Goal: Information Seeking & Learning: Learn about a topic

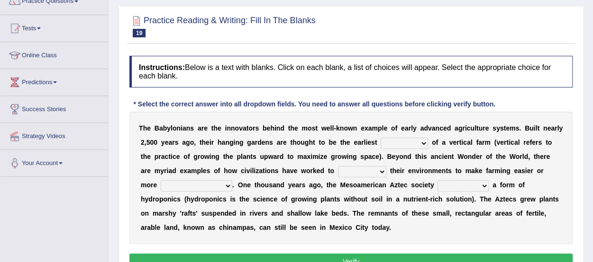
scroll to position [83, 0]
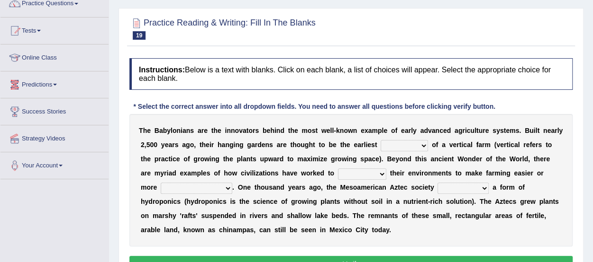
click at [41, 81] on link "Predictions" at bounding box center [54, 84] width 108 height 24
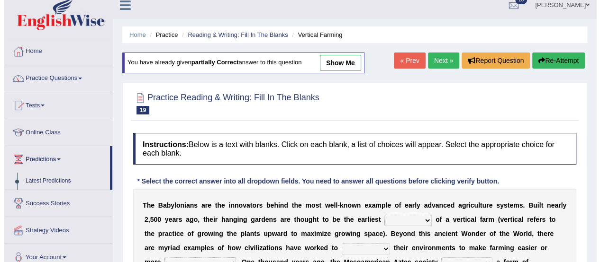
scroll to position [8, 0]
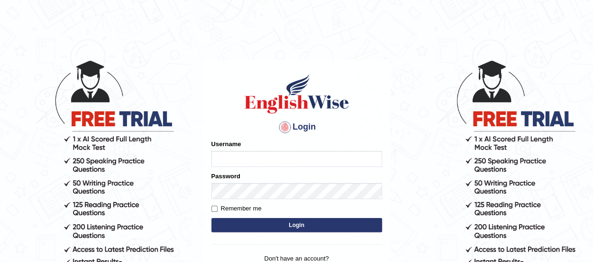
type input "benetta_parramatta"
click at [280, 226] on button "Login" at bounding box center [296, 225] width 171 height 14
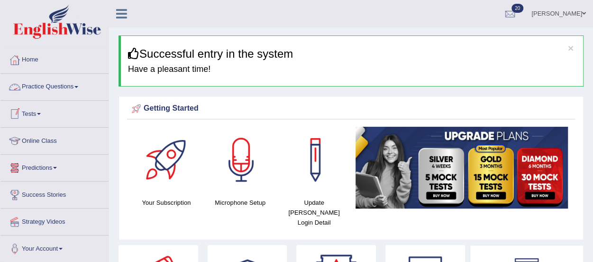
click at [53, 87] on link "Practice Questions" at bounding box center [54, 86] width 108 height 24
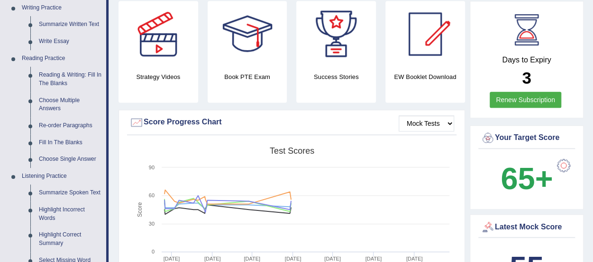
scroll to position [246, 0]
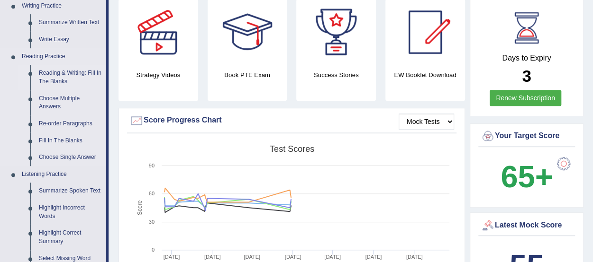
click at [71, 73] on link "Reading & Writing: Fill In The Blanks" at bounding box center [71, 77] width 72 height 25
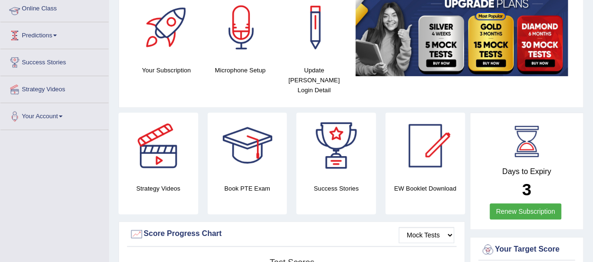
scroll to position [166, 0]
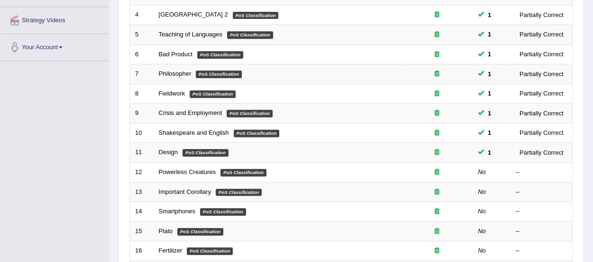
scroll to position [203, 0]
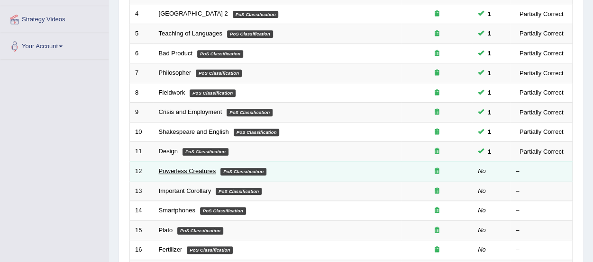
click at [196, 168] on link "Powerless Creatures" at bounding box center [187, 171] width 57 height 7
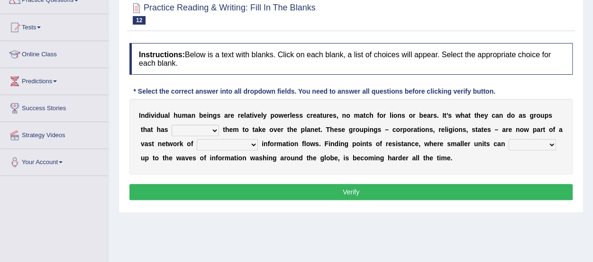
scroll to position [110, 0]
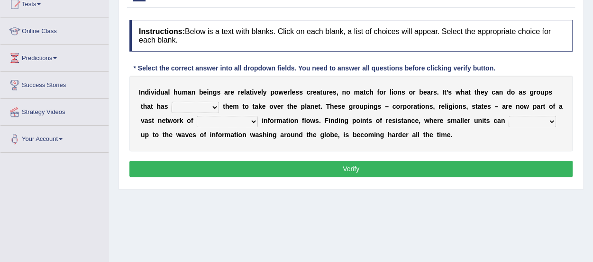
click at [215, 105] on select "enabled contended embodied conjured" at bounding box center [195, 107] width 47 height 11
select select "enabled"
click at [172, 102] on select "enabled contended embodied conjured" at bounding box center [195, 107] width 47 height 11
click at [254, 123] on select "interconnected overlapping fastened exploited" at bounding box center [227, 121] width 61 height 11
select select "interconnected"
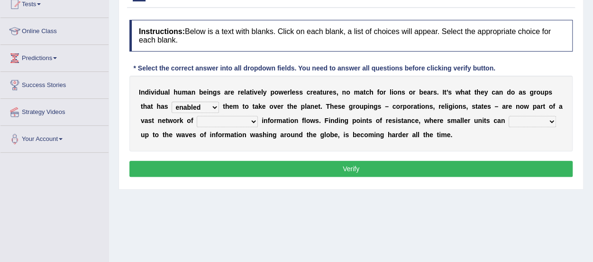
click at [197, 116] on select "interconnected overlapping fastened exploited" at bounding box center [227, 121] width 61 height 11
click at [553, 121] on select "stand raise hail pump" at bounding box center [531, 121] width 47 height 11
select select "raise"
click at [508, 116] on select "stand raise hail pump" at bounding box center [531, 121] width 47 height 11
click at [488, 162] on button "Verify" at bounding box center [350, 169] width 443 height 16
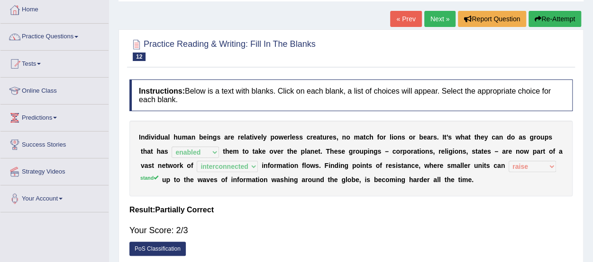
scroll to position [0, 0]
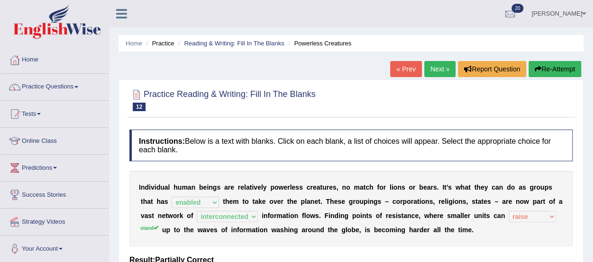
click at [437, 68] on link "Next »" at bounding box center [439, 69] width 31 height 16
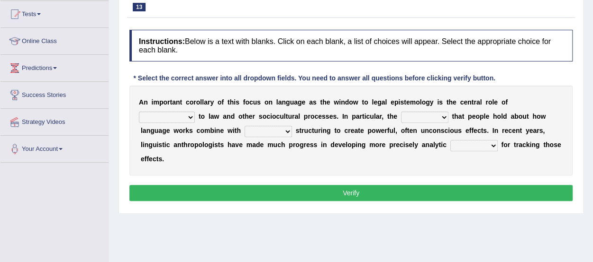
scroll to position [96, 0]
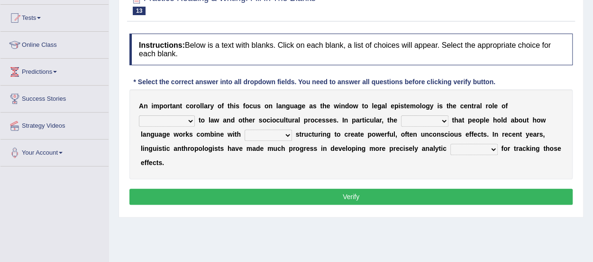
click at [190, 119] on select "discourse epoch dialect acquaintance" at bounding box center [167, 121] width 56 height 11
select select "acquaintance"
click at [139, 116] on select "discourse epoch dialect acquaintance" at bounding box center [167, 121] width 56 height 11
click at [444, 118] on select "deviation besmirch consent ideas" at bounding box center [424, 121] width 47 height 11
select select "consent"
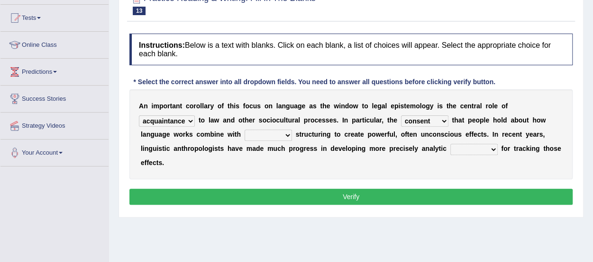
click at [401, 116] on select "deviation besmirch consent ideas" at bounding box center [424, 121] width 47 height 11
click at [288, 133] on select "mandatory linguistic legitimate customary" at bounding box center [267, 135] width 47 height 11
select select "linguistic"
click at [244, 130] on select "mandatory linguistic legitimate customary" at bounding box center [267, 135] width 47 height 11
click at [493, 151] on select "tools appetite albums stroke" at bounding box center [473, 149] width 47 height 11
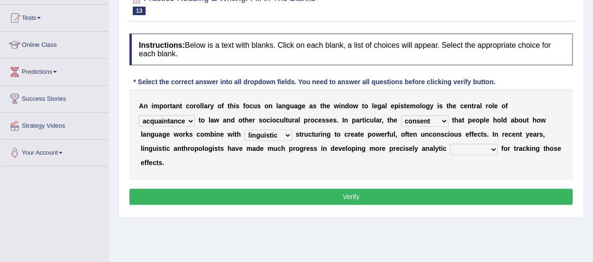
select select "albums"
click at [450, 144] on select "tools appetite albums stroke" at bounding box center [473, 149] width 47 height 11
click at [189, 120] on select "discourse epoch dialect acquaintance" at bounding box center [167, 121] width 56 height 11
click at [219, 175] on div "A n i m p o r t a n t c o r o l l a r y o f t h i s f o c u s o n l a n g u a g…" at bounding box center [350, 135] width 443 height 90
click at [441, 122] on select "deviation besmirch consent ideas" at bounding box center [424, 121] width 47 height 11
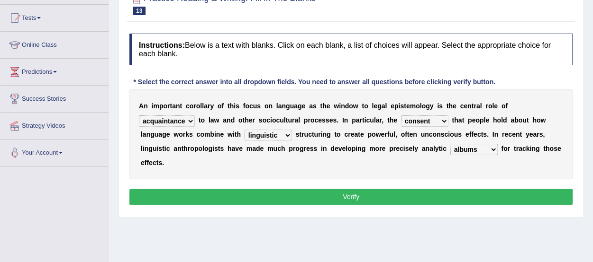
select select "ideas"
click at [401, 116] on select "deviation besmirch consent ideas" at bounding box center [424, 121] width 47 height 11
click at [287, 135] on select "mandatory linguistic legitimate customary" at bounding box center [267, 135] width 47 height 11
click at [318, 159] on div "A n i m p o r t a n t c o r o l l a r y o f t h i s f o c u s o n l a n g u a g…" at bounding box center [350, 135] width 443 height 90
click at [490, 147] on select "tools appetite albums stroke" at bounding box center [473, 149] width 47 height 11
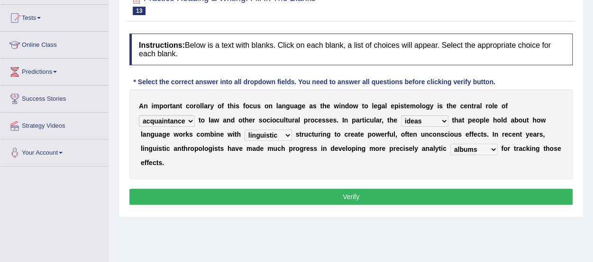
click at [387, 193] on button "Verify" at bounding box center [350, 197] width 443 height 16
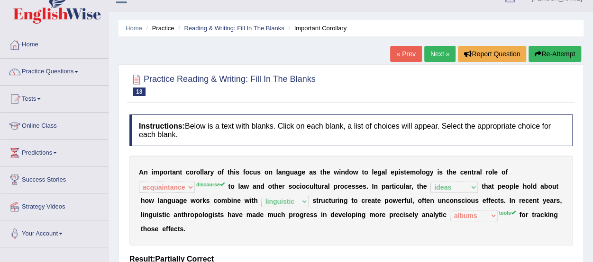
scroll to position [0, 0]
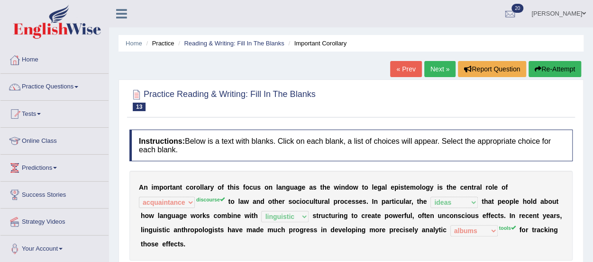
click at [432, 70] on link "Next »" at bounding box center [439, 69] width 31 height 16
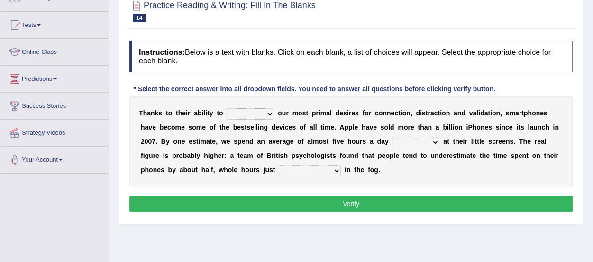
scroll to position [90, 0]
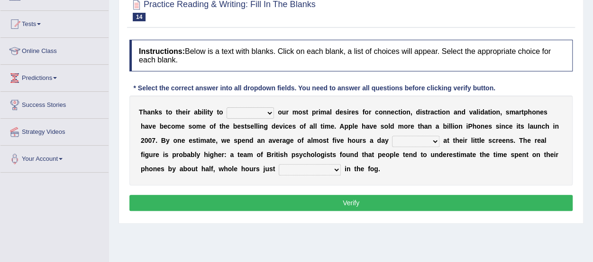
click at [268, 114] on select "hijack describe sharpen conserve" at bounding box center [249, 113] width 47 height 11
select select "sharpen"
click at [226, 108] on select "hijack describe sharpen conserve" at bounding box center [249, 113] width 47 height 11
click at [270, 110] on select "hijack describe sharpen conserve" at bounding box center [249, 113] width 47 height 11
click at [343, 161] on div "T [PERSON_NAME] t o t h e i r a b i l i t y t o hijack describe [PERSON_NAME] c…" at bounding box center [350, 141] width 443 height 90
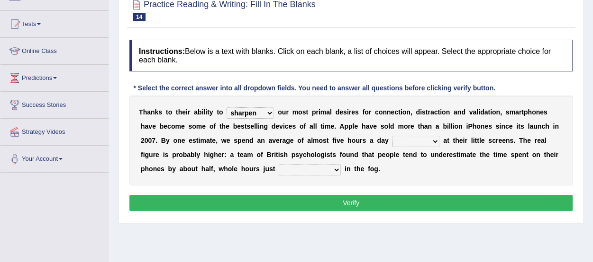
click at [435, 143] on select "watching waggling snoring staring" at bounding box center [415, 141] width 47 height 11
select select "staring"
click at [392, 136] on select "watching waggling snoring staring" at bounding box center [415, 141] width 47 height 11
click at [333, 173] on select "has evaporated evaporating evaporate evaporates" at bounding box center [310, 169] width 62 height 11
select select "has evaporated"
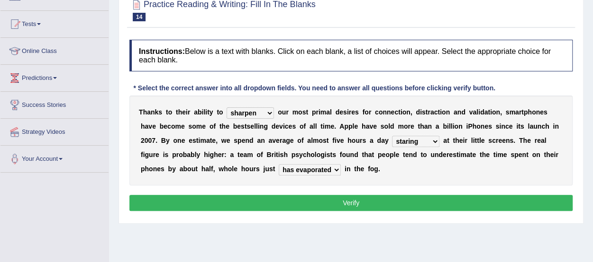
click at [279, 164] on select "has evaporated evaporating evaporate evaporates" at bounding box center [310, 169] width 62 height 11
click at [335, 169] on select "has evaporated evaporating evaporate evaporates" at bounding box center [310, 169] width 62 height 11
click at [362, 199] on button "Verify" at bounding box center [350, 203] width 443 height 16
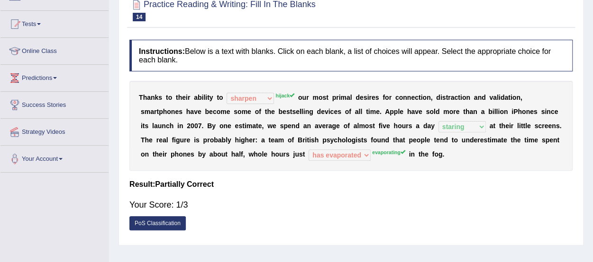
scroll to position [0, 0]
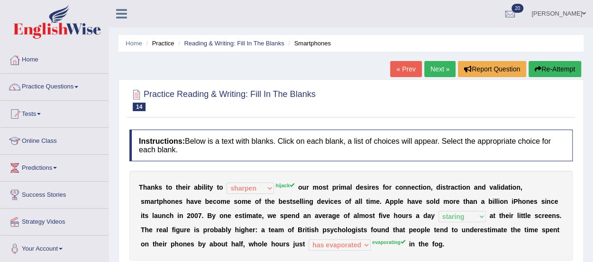
click at [435, 66] on link "Next »" at bounding box center [439, 69] width 31 height 16
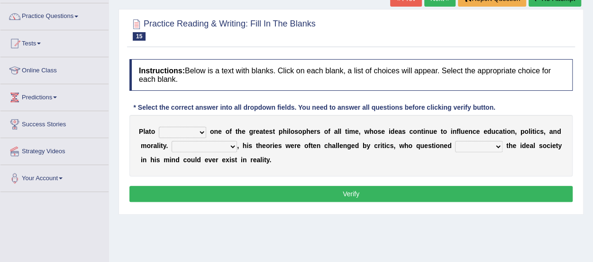
scroll to position [75, 0]
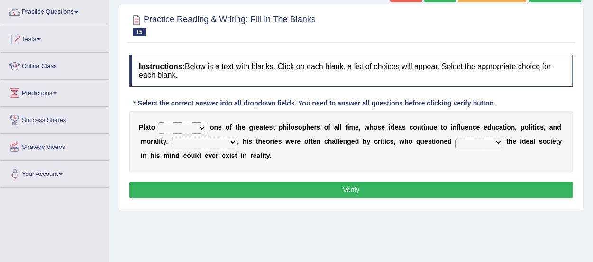
click at [201, 126] on select "keeps comes claims remains" at bounding box center [182, 128] width 47 height 11
select select "remains"
click at [159, 123] on select "keeps comes claims remains" at bounding box center [182, 128] width 47 height 11
click at [231, 141] on select "Notwithstanding So However Whatever" at bounding box center [204, 142] width 65 height 11
select select "However"
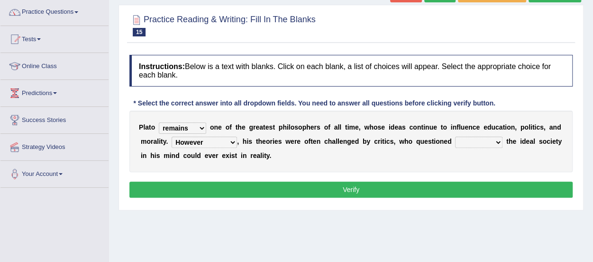
click at [172, 137] on select "Notwithstanding So However Whatever" at bounding box center [204, 142] width 65 height 11
click at [498, 141] on select "which what that whether" at bounding box center [478, 142] width 47 height 11
select select "whether"
click at [455, 137] on select "which what that whether" at bounding box center [478, 142] width 47 height 11
click at [466, 188] on button "Verify" at bounding box center [350, 190] width 443 height 16
